Goal: Information Seeking & Learning: Learn about a topic

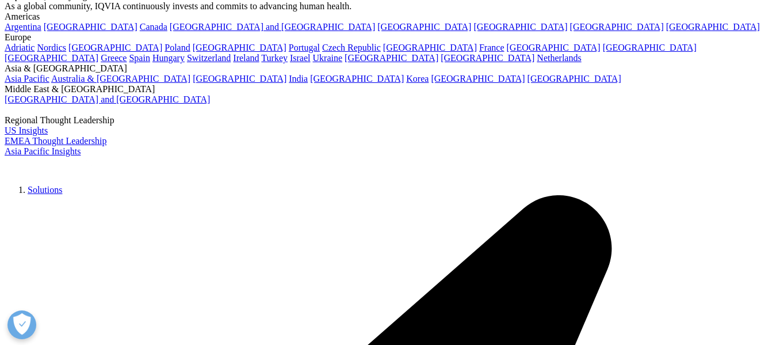
scroll to position [58, 0]
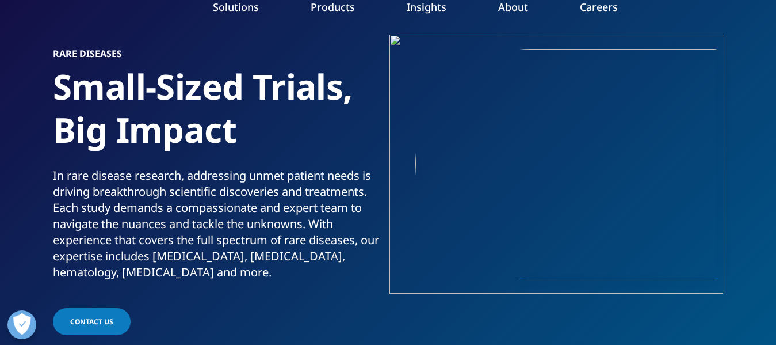
click at [295, 284] on link "Patient Engagement and Support" at bounding box center [302, 278] width 178 height 13
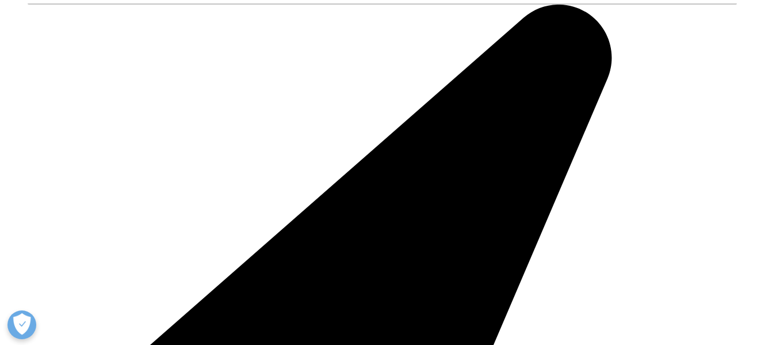
scroll to position [1438, 0]
